Goal: Find specific page/section: Find specific page/section

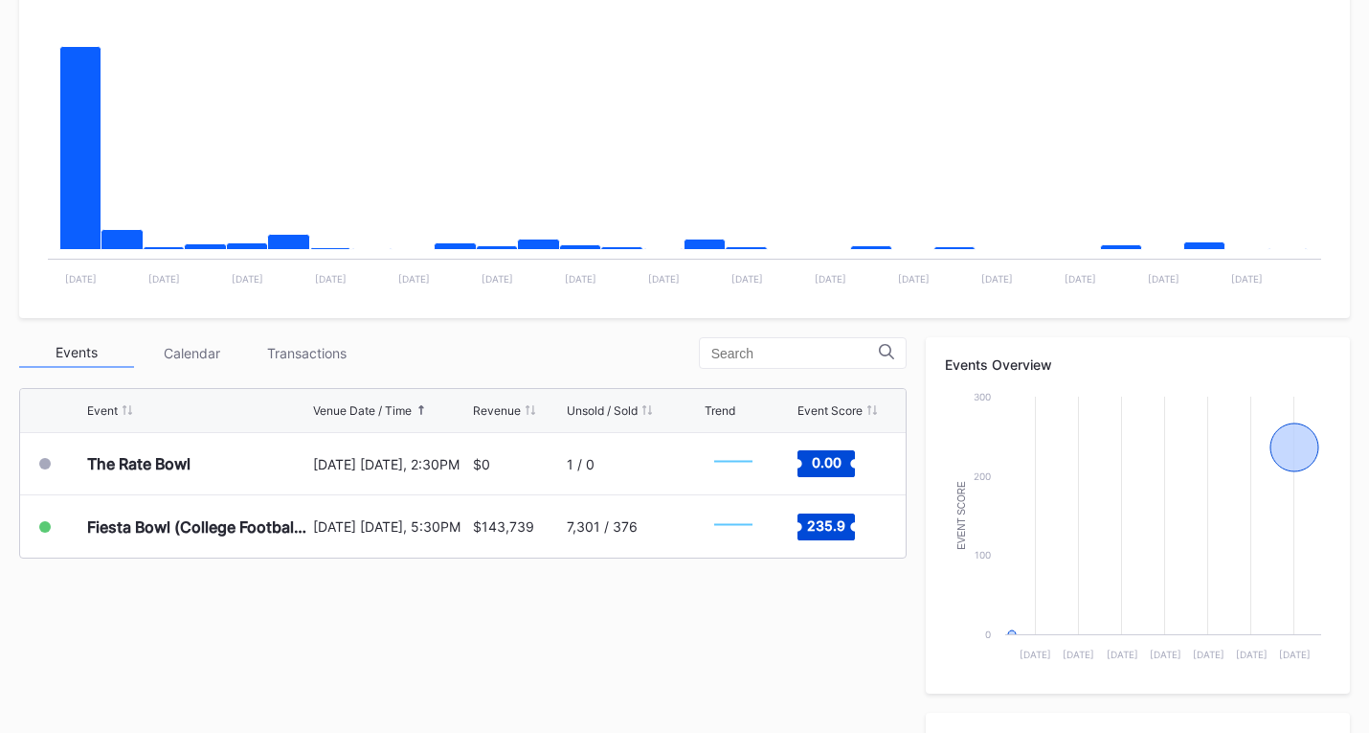
scroll to position [670, 0]
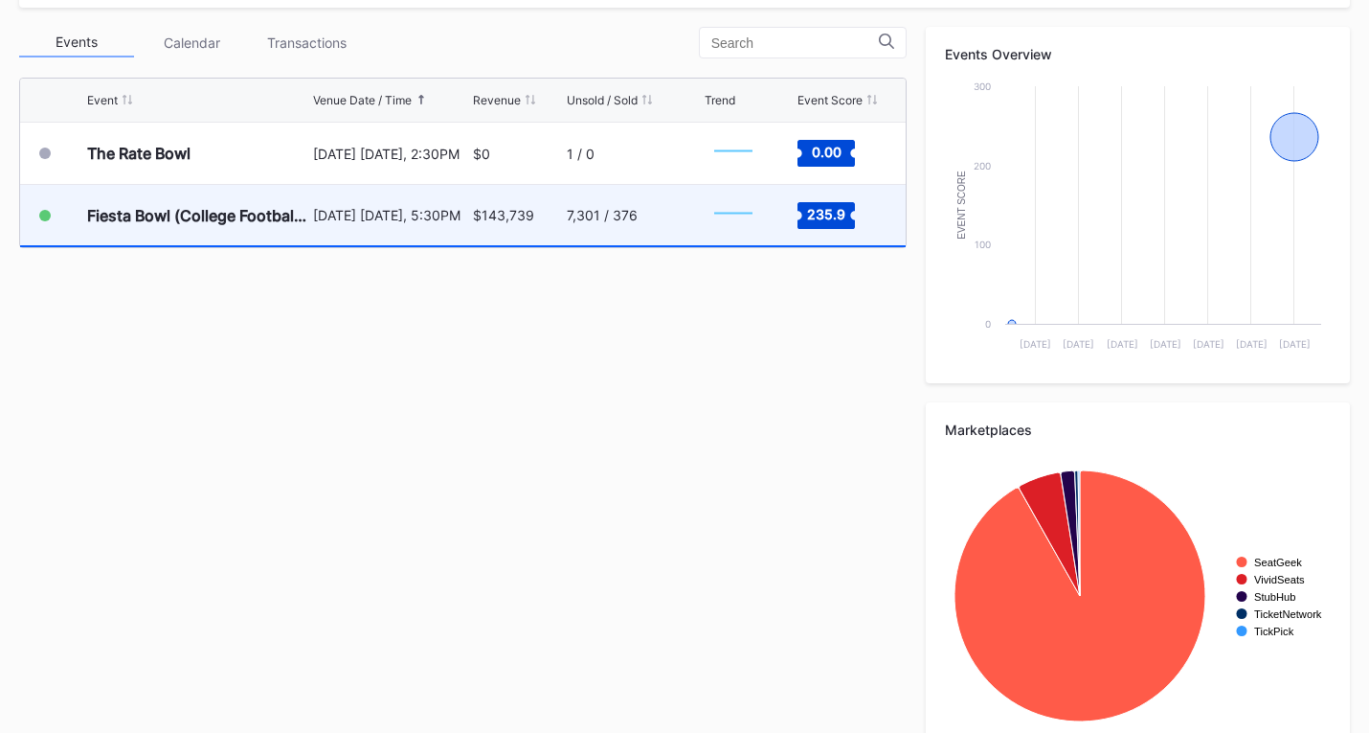
click at [520, 217] on div "$143,739" at bounding box center [503, 215] width 61 height 16
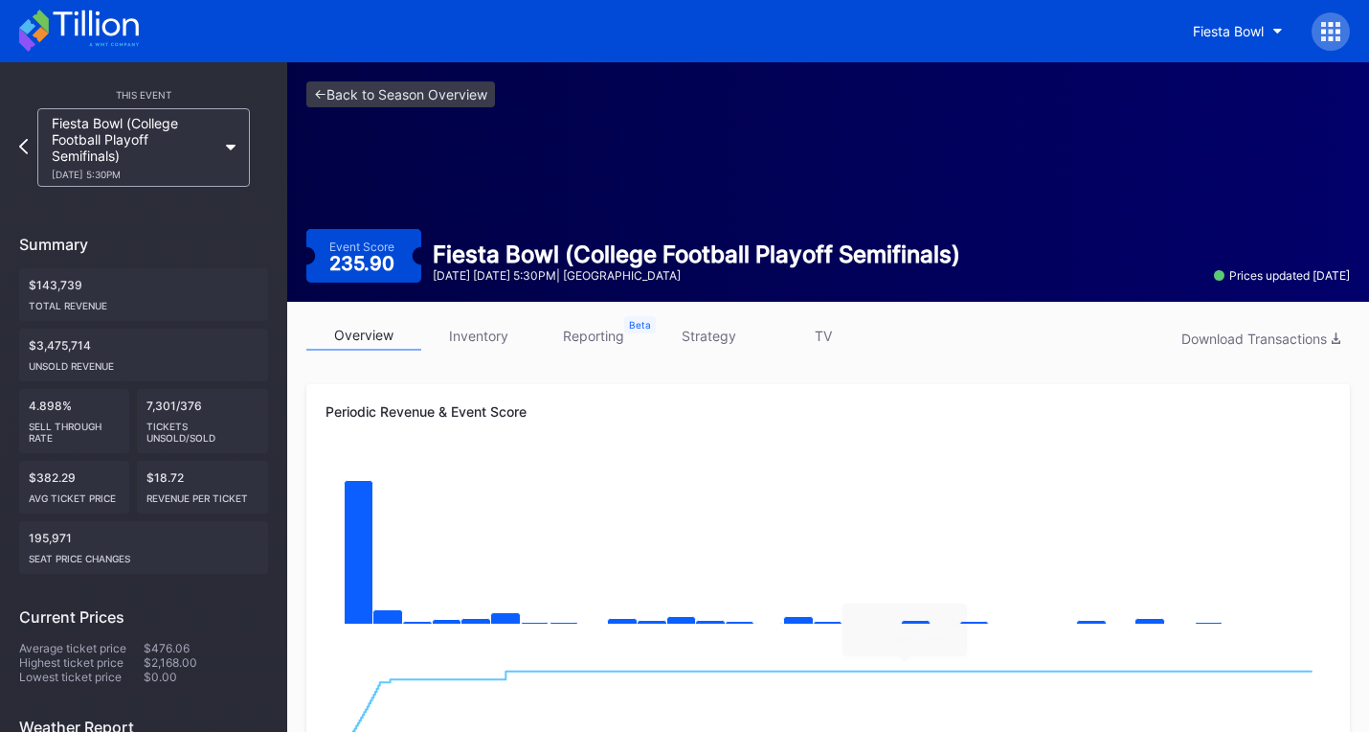
click at [112, 28] on icon at bounding box center [79, 31] width 120 height 42
